Goal: Find specific page/section: Find specific page/section

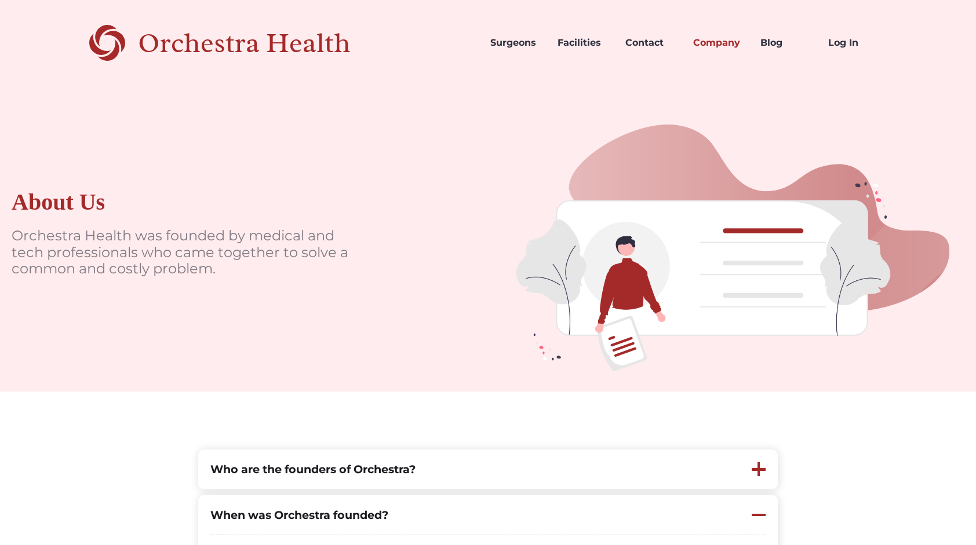
scroll to position [930, 0]
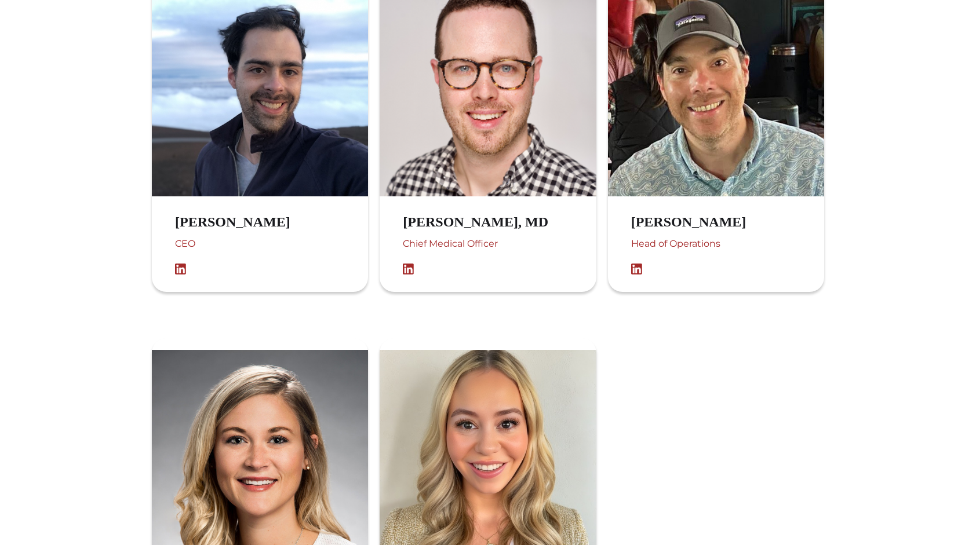
click at [243, 228] on h3 "[PERSON_NAME]" at bounding box center [244, 222] width 138 height 17
drag, startPoint x: 243, startPoint y: 228, endPoint x: 178, endPoint y: 270, distance: 77.5
click at [178, 270] on img at bounding box center [183, 270] width 17 height 12
click at [181, 269] on img at bounding box center [183, 270] width 17 height 12
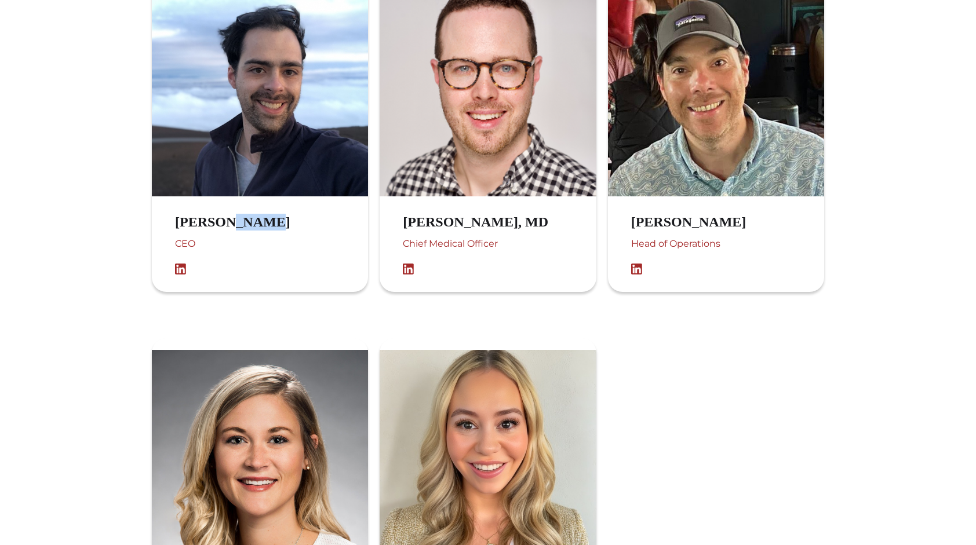
click at [635, 269] on img at bounding box center [639, 270] width 17 height 12
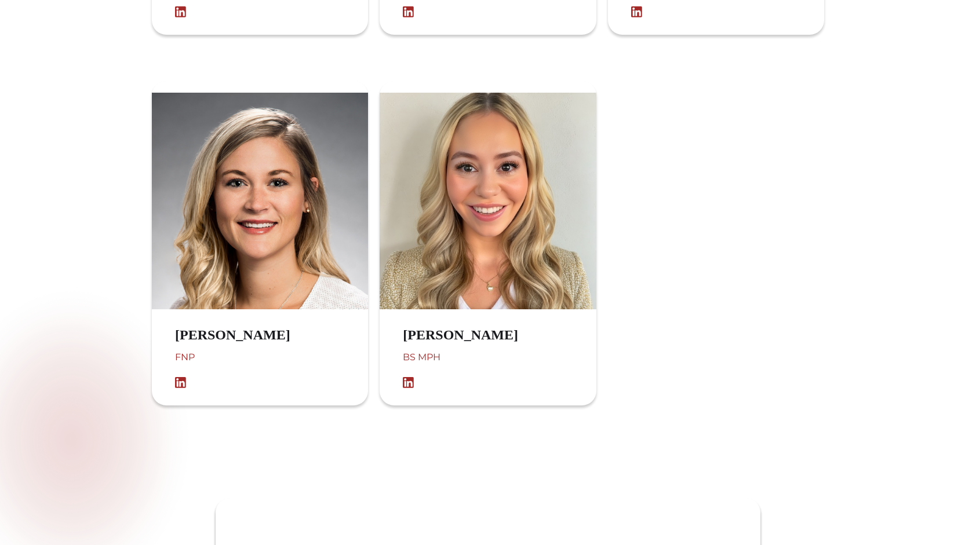
scroll to position [1189, 0]
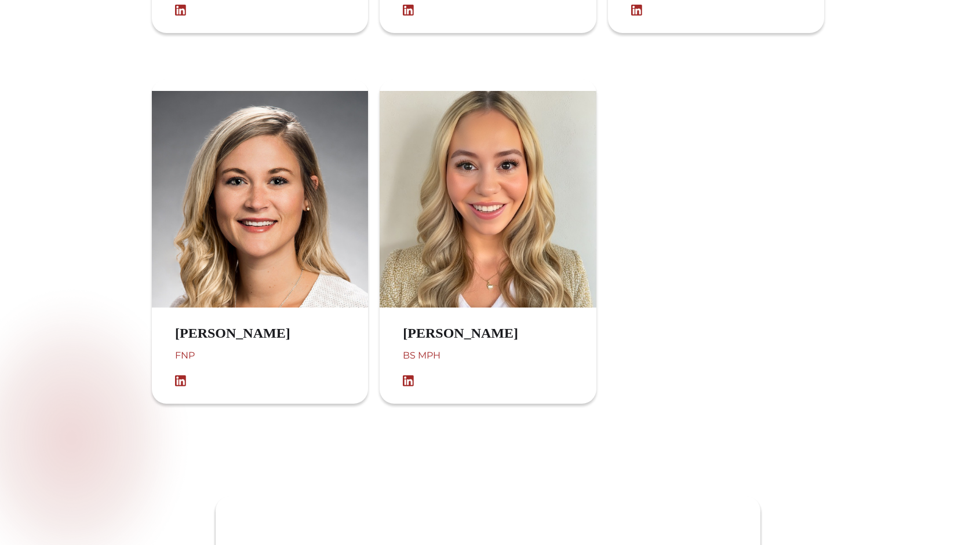
click at [189, 356] on div "FNP" at bounding box center [244, 362] width 138 height 28
click at [181, 383] on img at bounding box center [183, 382] width 17 height 12
click at [433, 337] on h3 "[PERSON_NAME]" at bounding box center [472, 333] width 138 height 17
click at [430, 355] on div "BS MPH" at bounding box center [472, 362] width 138 height 28
click at [425, 353] on div "BS MPH" at bounding box center [472, 362] width 138 height 28
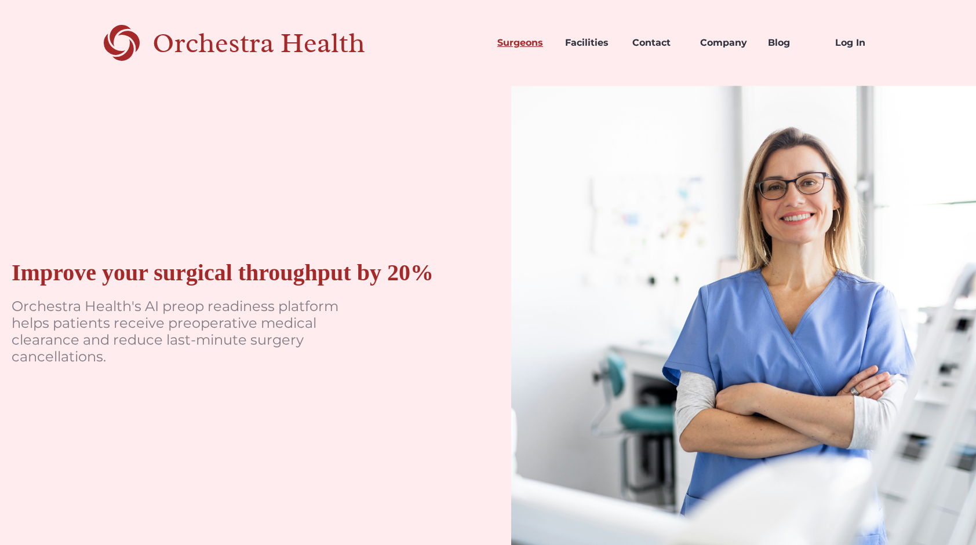
click at [511, 43] on link "Surgeons" at bounding box center [522, 42] width 68 height 39
